Goal: Task Accomplishment & Management: Complete application form

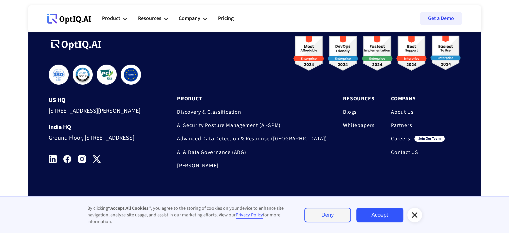
scroll to position [2263, 0]
click at [395, 135] on link "Careers" at bounding box center [400, 138] width 19 height 7
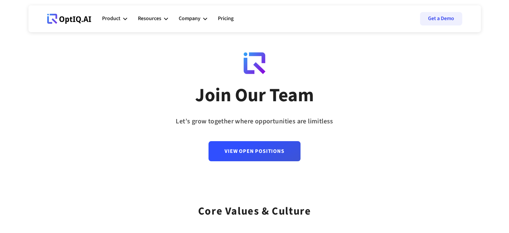
scroll to position [3, 0]
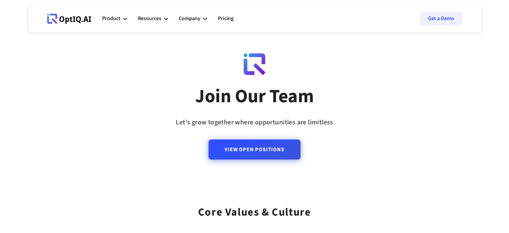
click at [277, 148] on link "View Open Positions" at bounding box center [255, 149] width 92 height 20
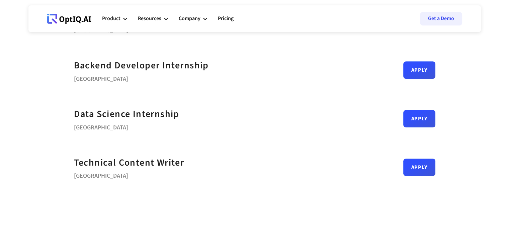
scroll to position [335, 0]
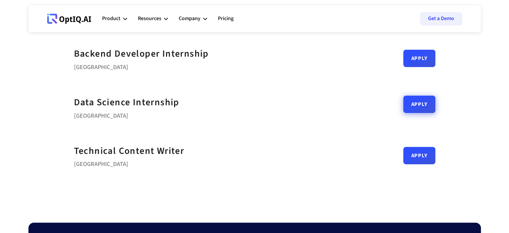
click at [423, 105] on link "Apply" at bounding box center [419, 103] width 32 height 17
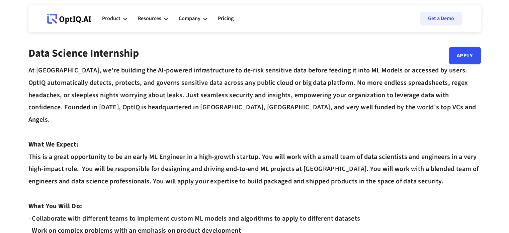
click at [471, 68] on div "At OptIQ, we're building the AI-powered infrastructure to de-risk sensitive dat…" at bounding box center [254, 205] width 453 height 283
click at [471, 62] on div "Data Science Internship Apply" at bounding box center [254, 55] width 453 height 17
click at [464, 49] on link "Apply" at bounding box center [465, 52] width 32 height 17
